Goal: Information Seeking & Learning: Understand process/instructions

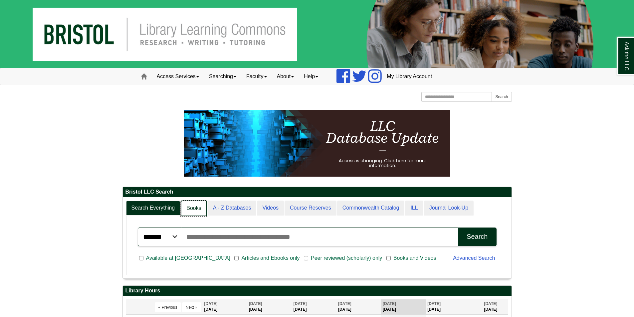
click at [197, 211] on link "Books" at bounding box center [194, 209] width 26 height 16
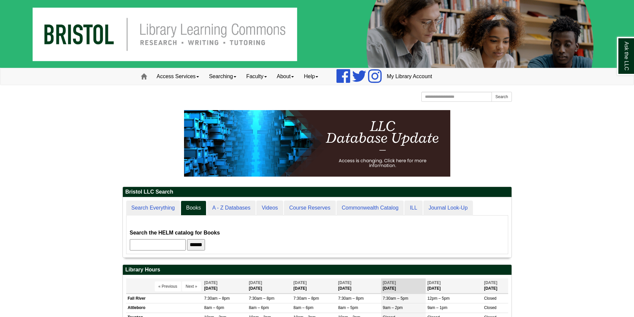
click at [205, 244] on input "******" at bounding box center [196, 244] width 18 height 11
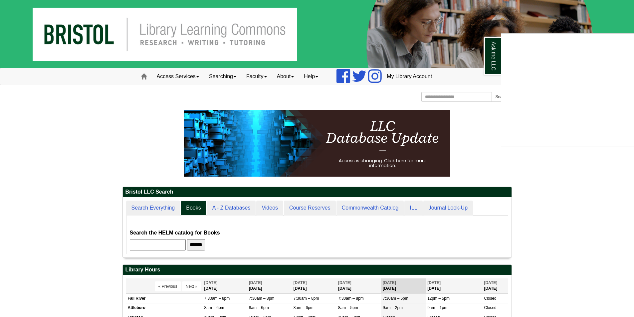
click at [67, 146] on div "Ask the LLC" at bounding box center [317, 158] width 634 height 317
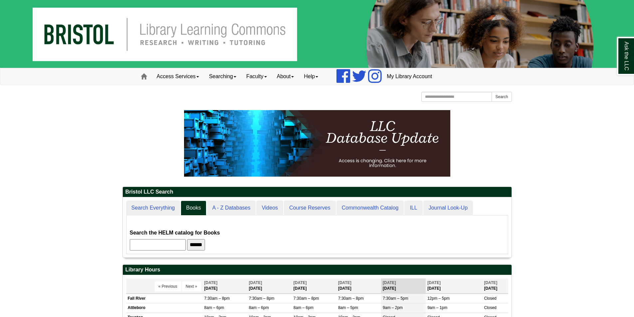
scroll to position [60, 389]
click at [188, 77] on link "Access Services" at bounding box center [178, 76] width 52 height 17
click at [175, 100] on link "Chromebooks" at bounding box center [186, 99] width 69 height 8
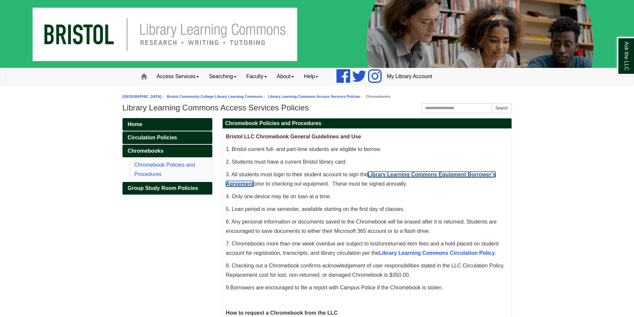
click at [428, 173] on link "Library Learning Commons Equipment Borrower’s Agreement" at bounding box center [361, 179] width 270 height 15
